Goal: Task Accomplishment & Management: Use online tool/utility

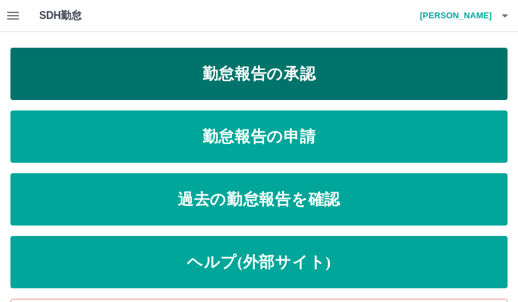
click at [365, 75] on link "勤怠報告の承認" at bounding box center [258, 74] width 497 height 52
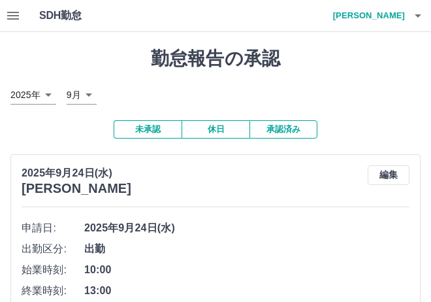
click at [196, 193] on div "2025年9月24日(水) 田村　奈々子 編集" at bounding box center [216, 180] width 388 height 31
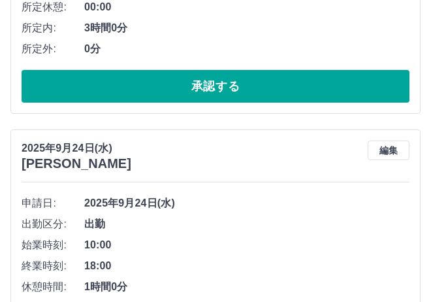
scroll to position [392, 0]
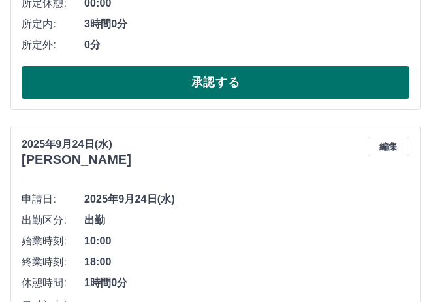
click at [220, 84] on button "承認する" at bounding box center [216, 82] width 388 height 33
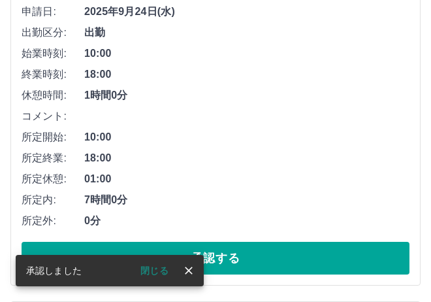
scroll to position [225, 0]
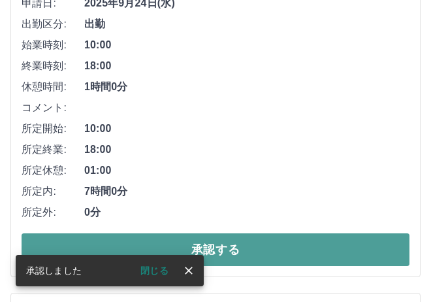
click at [239, 245] on button "承認する" at bounding box center [216, 249] width 388 height 33
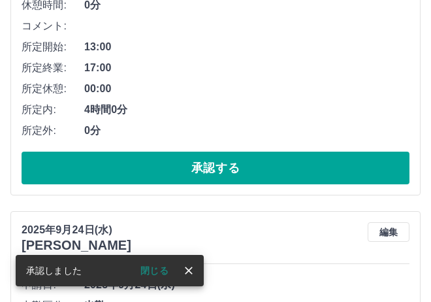
scroll to position [327, 0]
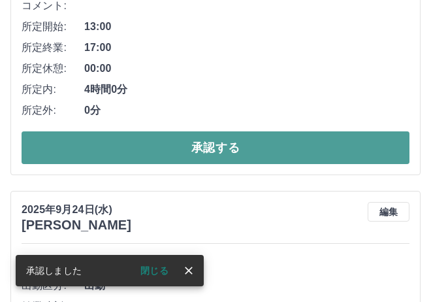
click at [216, 150] on button "承認する" at bounding box center [216, 147] width 388 height 33
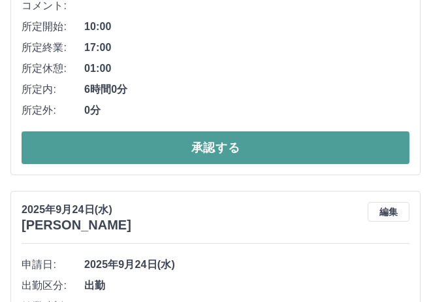
click at [234, 145] on button "承認する" at bounding box center [216, 147] width 388 height 33
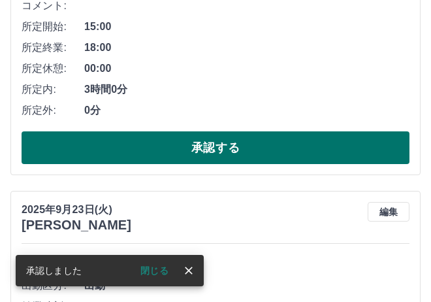
click at [246, 148] on button "承認する" at bounding box center [216, 147] width 388 height 33
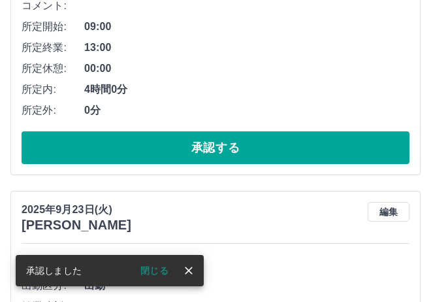
scroll to position [0, 0]
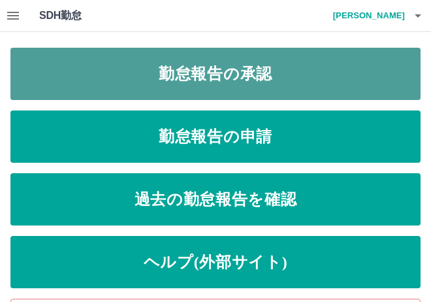
click at [254, 75] on link "勤怠報告の承認" at bounding box center [215, 74] width 410 height 52
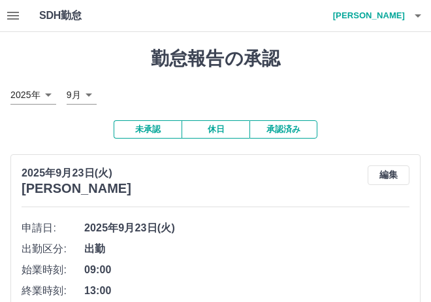
click at [292, 129] on button "承認済み" at bounding box center [284, 129] width 68 height 18
click at [416, 16] on icon "button" at bounding box center [418, 15] width 7 height 3
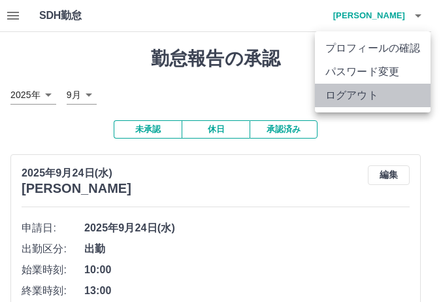
click at [376, 96] on li "ログアウト" at bounding box center [373, 96] width 116 height 24
